Goal: Task Accomplishment & Management: Manage account settings

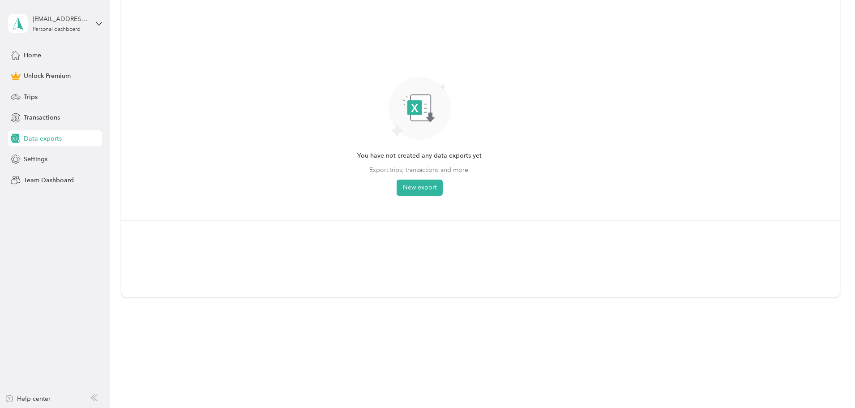
scroll to position [90, 0]
click at [443, 190] on button "New export" at bounding box center [420, 184] width 46 height 16
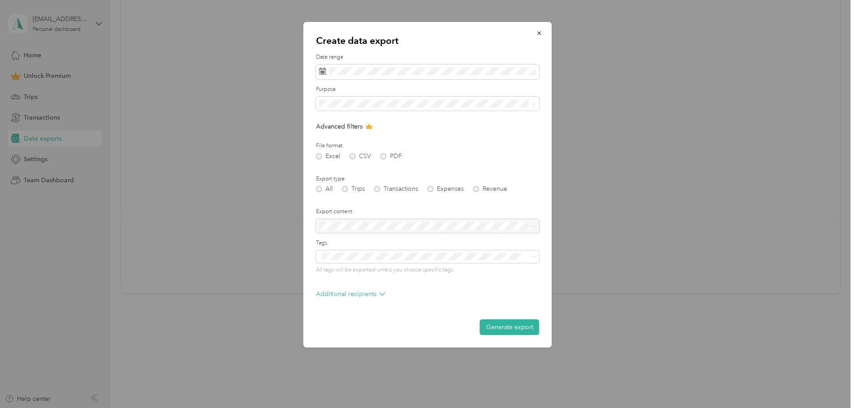
click at [383, 160] on form "Date range Purpose Advanced filters File format Excel CSV PDF Export type All T…" at bounding box center [427, 194] width 223 height 282
click at [383, 158] on div "Excel CSV PDF" at bounding box center [427, 156] width 223 height 6
click at [385, 159] on form "Date range Purpose Advanced filters File format Excel CSV PDF Export type All T…" at bounding box center [427, 194] width 223 height 282
click at [538, 33] on icon "button" at bounding box center [539, 33] width 6 height 6
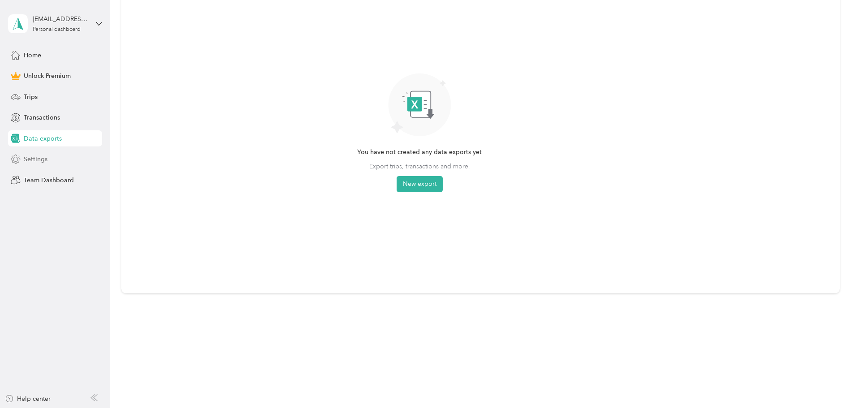
click at [46, 158] on span "Settings" at bounding box center [36, 158] width 24 height 9
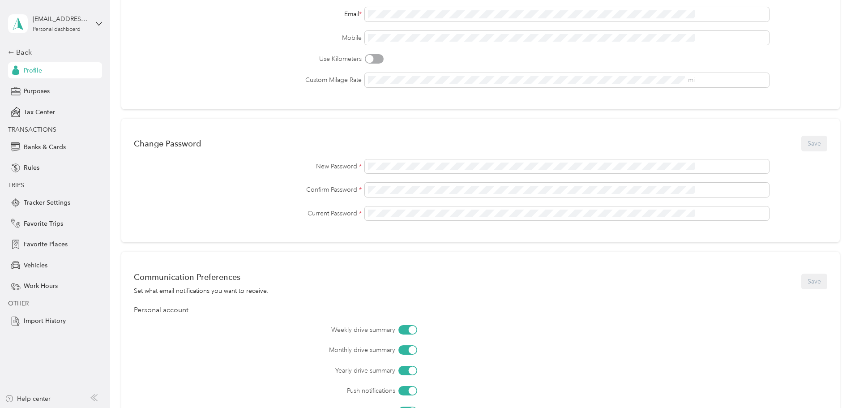
scroll to position [144, 0]
click at [43, 115] on span "Tax Center" at bounding box center [39, 111] width 31 height 9
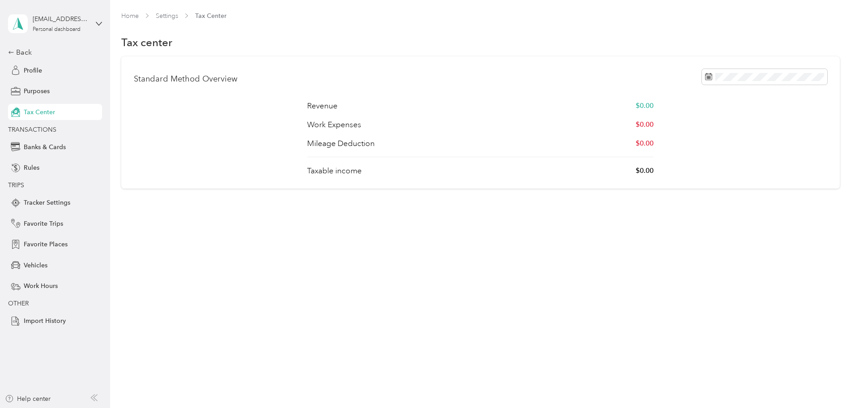
click at [659, 234] on div "Home Settings Tax Center Tax center Standard Method Overview Revenue $0.00 Work…" at bounding box center [480, 118] width 740 height 237
click at [30, 71] on span "Profile" at bounding box center [33, 70] width 18 height 9
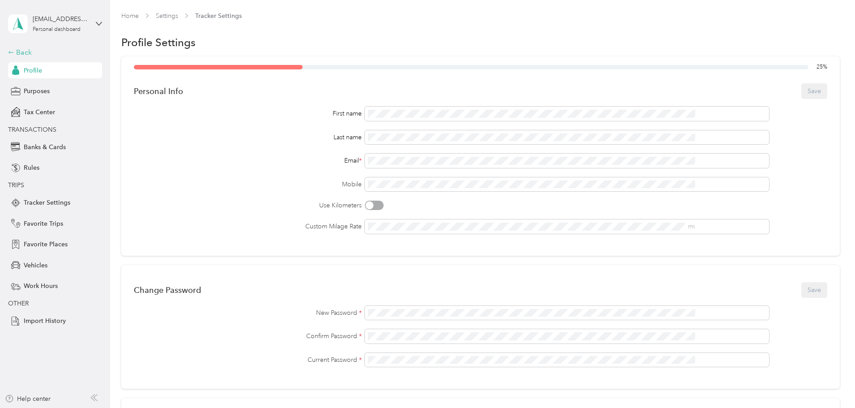
click at [23, 51] on div "Back" at bounding box center [53, 52] width 90 height 11
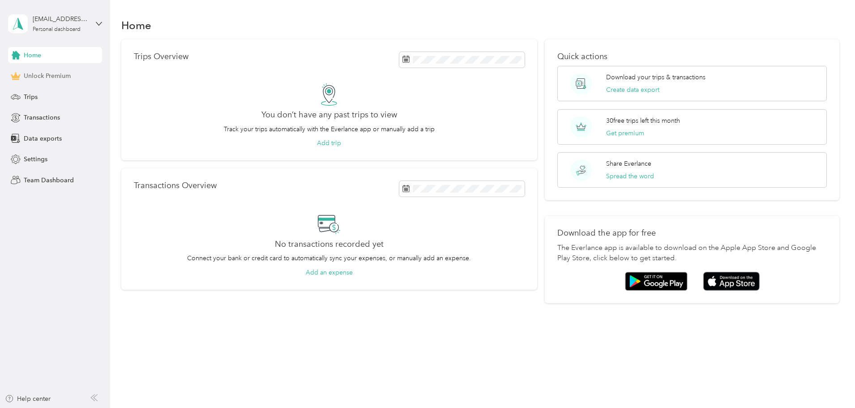
click at [63, 79] on span "Unlock Premium" at bounding box center [47, 75] width 47 height 9
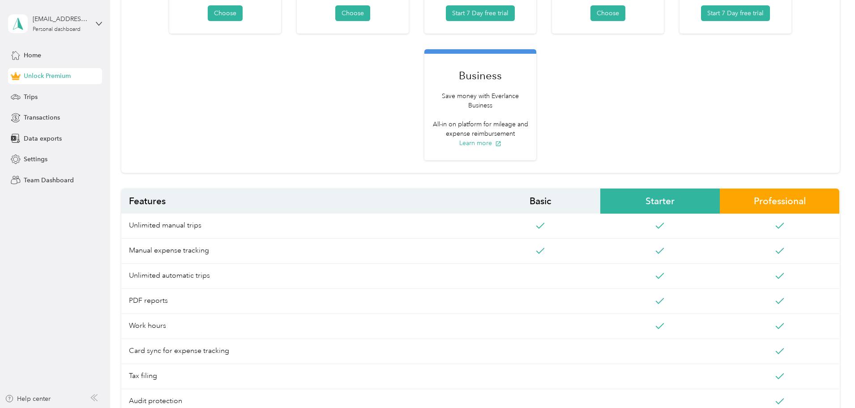
scroll to position [66, 0]
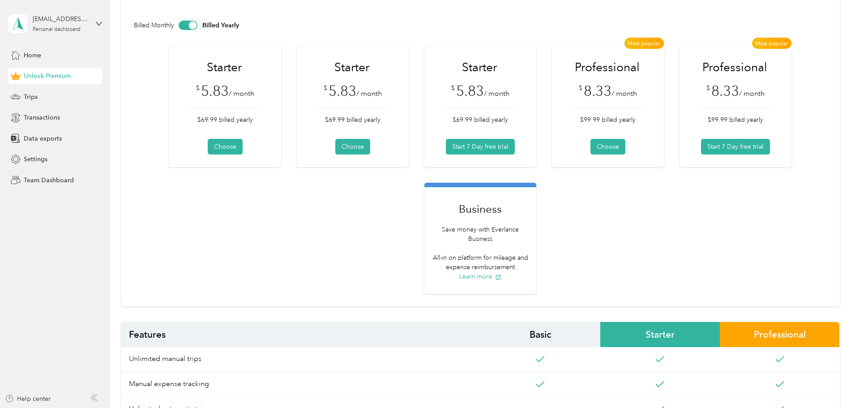
click at [97, 32] on div "[EMAIL_ADDRESS][DOMAIN_NAME] Personal dashboard" at bounding box center [55, 23] width 94 height 31
click at [63, 77] on div "Log out" at bounding box center [102, 74] width 176 height 16
